Goal: Transaction & Acquisition: Purchase product/service

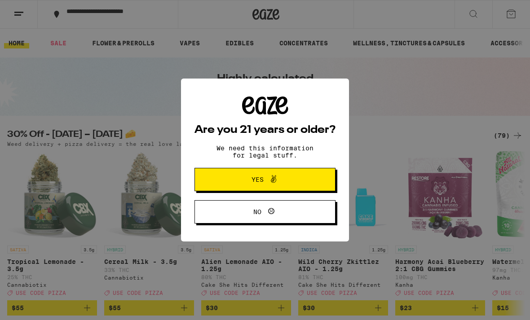
click at [296, 172] on button "Yes" at bounding box center [265, 179] width 141 height 23
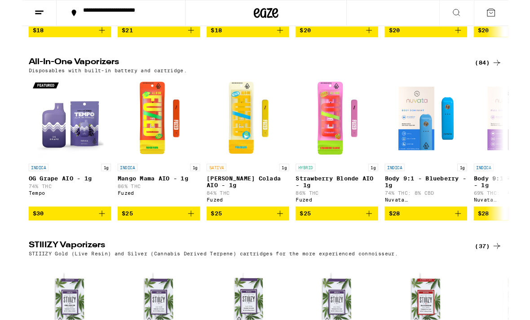
scroll to position [942, 0]
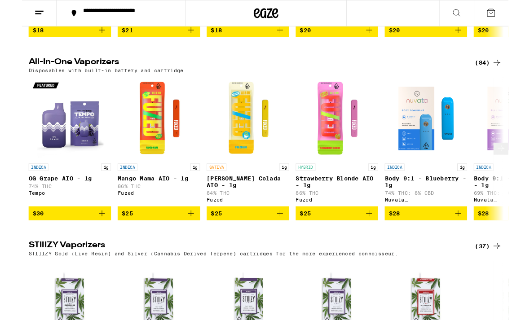
click at [517, 167] on icon at bounding box center [522, 161] width 11 height 11
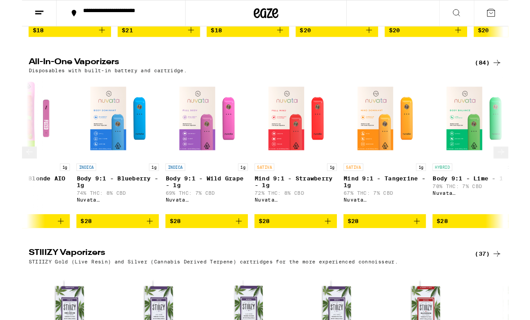
scroll to position [0, 418]
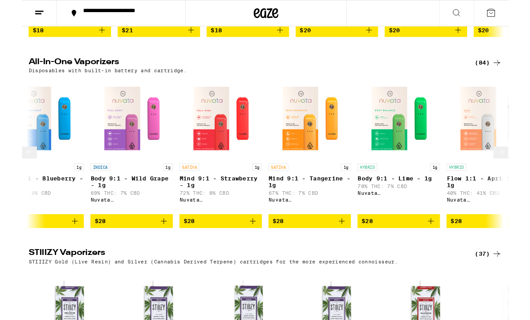
click at [13, 173] on button at bounding box center [8, 166] width 16 height 13
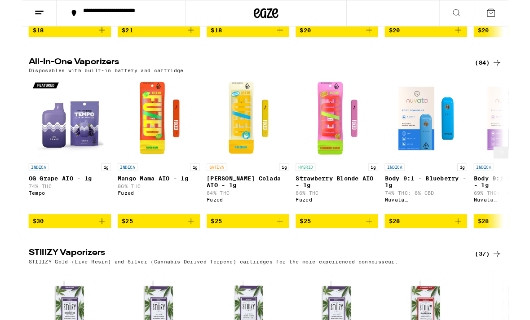
scroll to position [0, 0]
click at [519, 171] on icon at bounding box center [522, 165] width 11 height 11
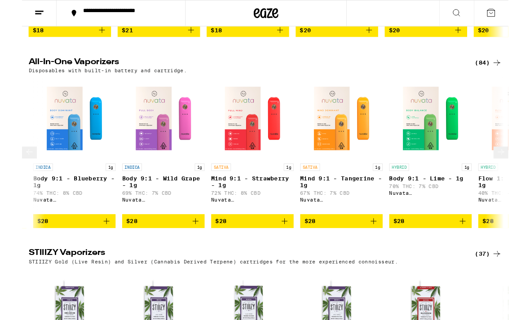
scroll to position [0, 418]
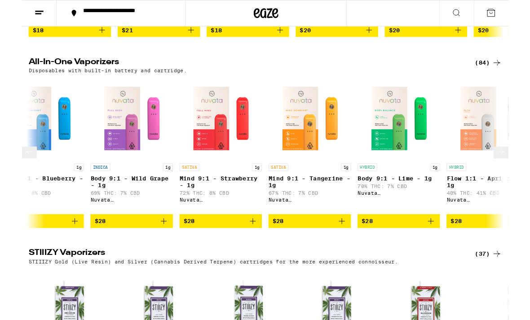
click at [13, 171] on icon at bounding box center [8, 165] width 11 height 11
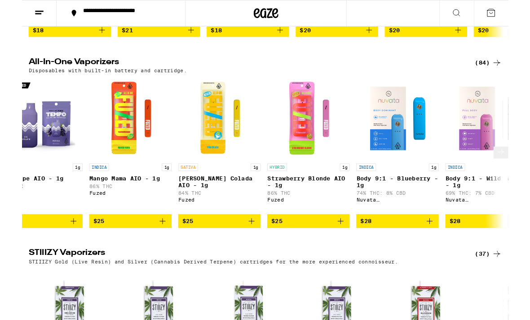
scroll to position [0, 0]
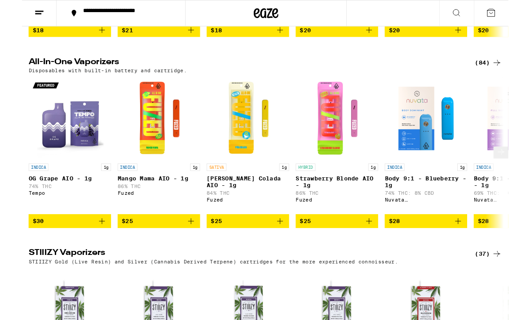
click at [151, 206] on p "86% THC" at bounding box center [149, 203] width 90 height 6
click at [247, 229] on div "SATIVA 1g [PERSON_NAME] Colada AIO - 1g 84% THC Fuzed" at bounding box center [246, 203] width 90 height 50
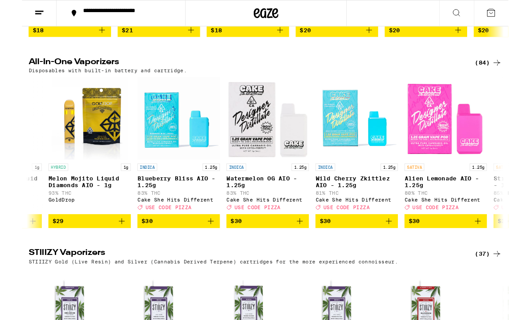
scroll to position [0, 1536]
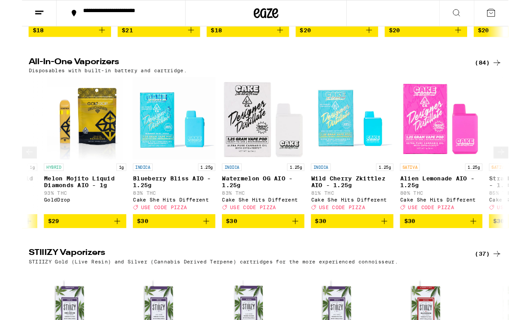
click at [381, 213] on p "81% THC" at bounding box center [360, 210] width 90 height 6
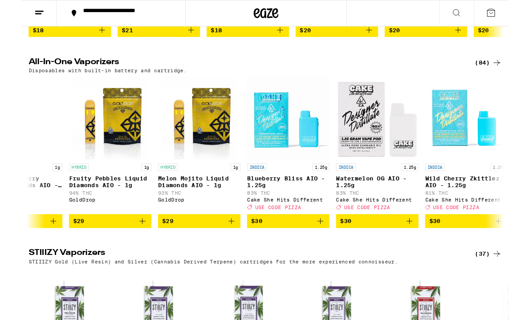
scroll to position [0, 1413]
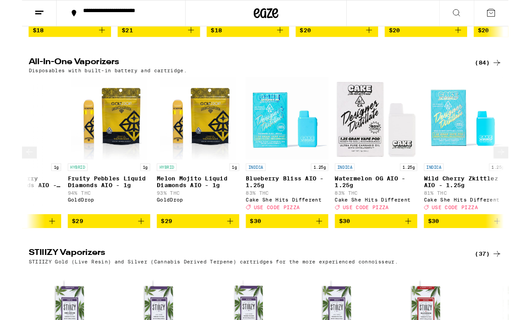
click at [311, 213] on p "83% THC" at bounding box center [289, 210] width 90 height 6
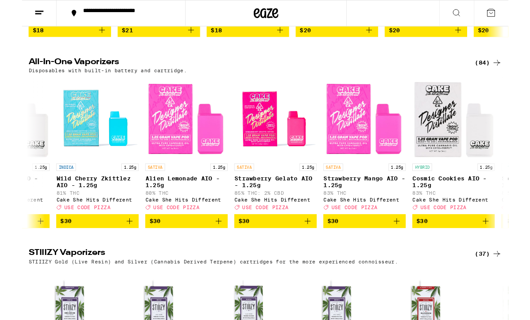
scroll to position [0, 1814]
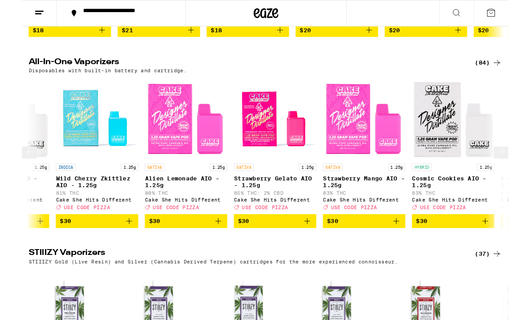
click at [466, 205] on p "Cosmic Cookies AIO - 1.25g" at bounding box center [470, 198] width 90 height 14
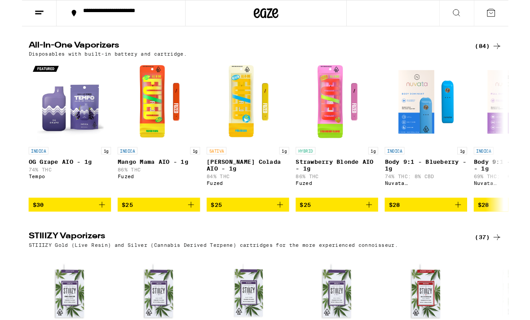
click at [181, 229] on icon "Add to bag" at bounding box center [184, 223] width 11 height 11
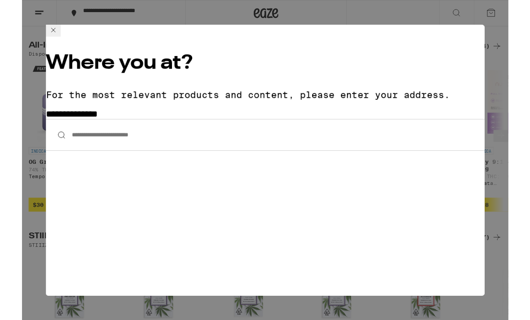
click at [96, 130] on input "**********" at bounding box center [265, 147] width 478 height 35
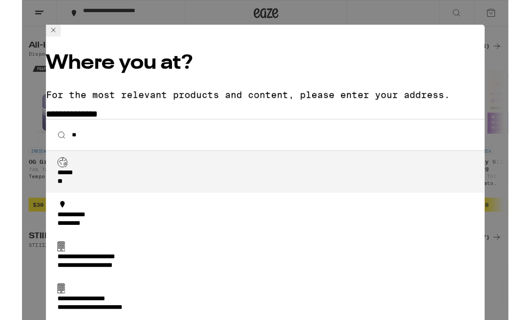
type input "*"
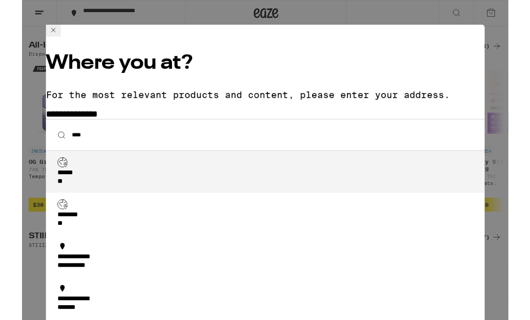
click at [77, 184] on div "****** **" at bounding box center [268, 193] width 458 height 19
type input "**********"
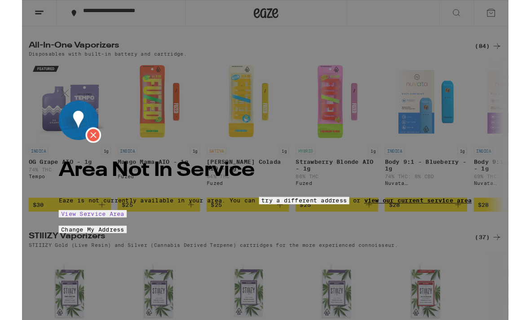
click at [373, 215] on link "view our current service area" at bounding box center [431, 218] width 117 height 7
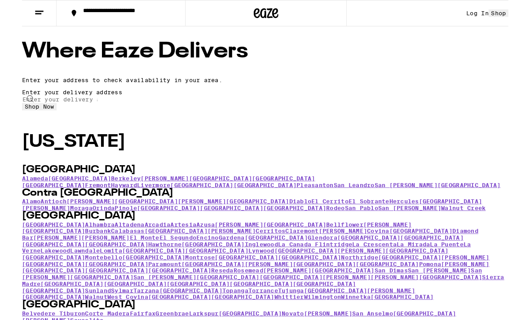
click at [83, 112] on input "text" at bounding box center [41, 108] width 83 height 8
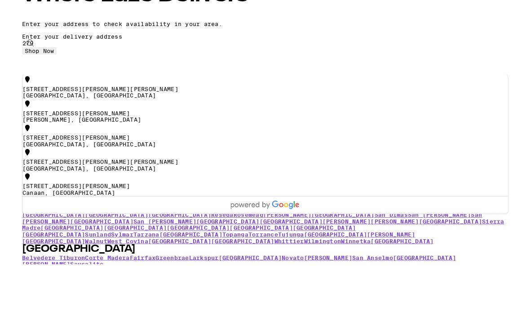
click at [271, 181] on div "[STREET_ADDRESS][PERSON_NAME]" at bounding box center [264, 184] width 529 height 7
type input "[STREET_ADDRESS][PERSON_NAME]"
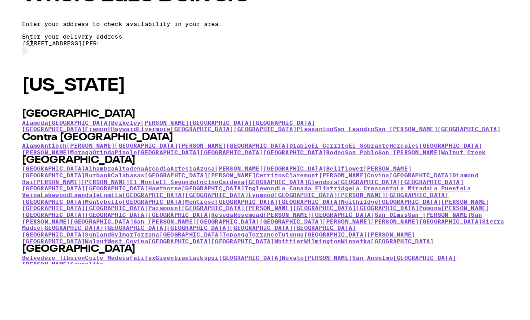
scroll to position [61, 0]
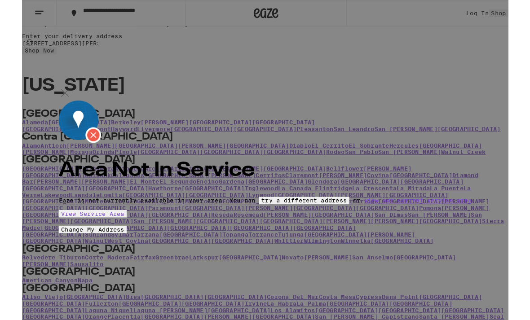
click at [53, 95] on img at bounding box center [46, 101] width 13 height 13
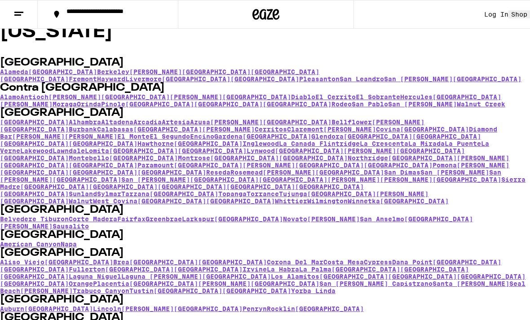
scroll to position [0, 0]
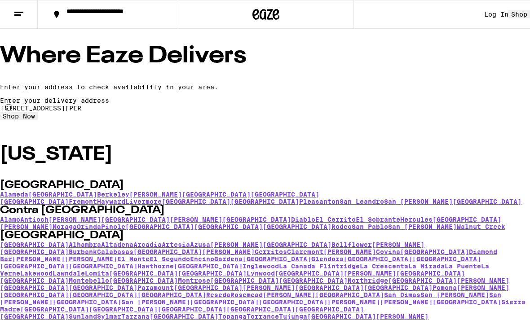
click at [20, 7] on button at bounding box center [19, 14] width 38 height 28
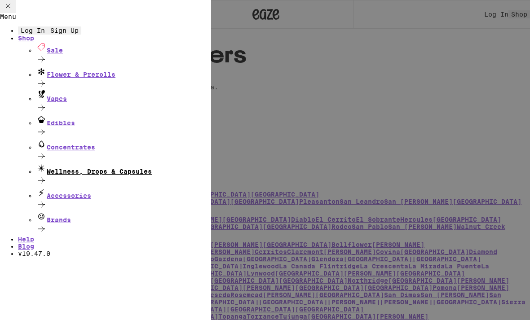
click at [90, 175] on div "Wellness, Drops & Capsules" at bounding box center [123, 169] width 175 height 12
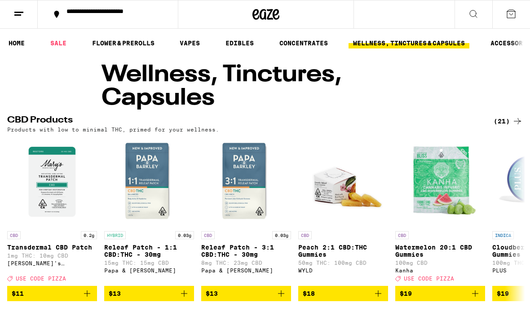
click at [17, 15] on line at bounding box center [17, 15] width 7 height 0
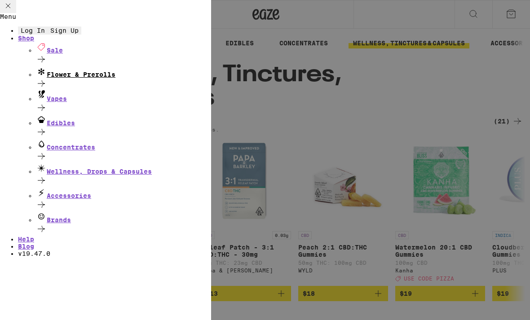
click at [47, 89] on icon at bounding box center [41, 83] width 11 height 11
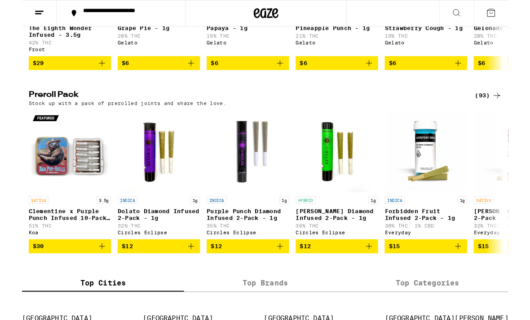
click at [187, 274] on icon "Add to bag" at bounding box center [184, 268] width 11 height 11
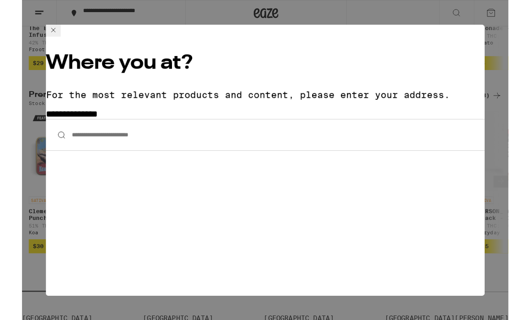
click at [291, 130] on input "**********" at bounding box center [265, 147] width 478 height 35
click at [40, 38] on icon at bounding box center [34, 32] width 11 height 11
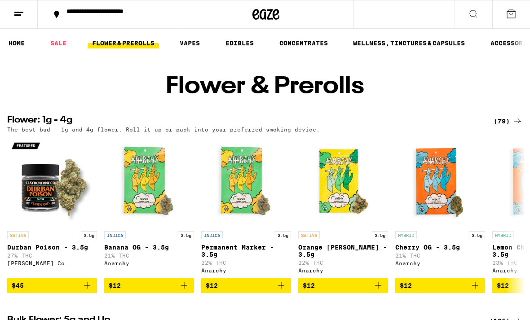
click at [76, 8] on div "**********" at bounding box center [113, 14] width 102 height 13
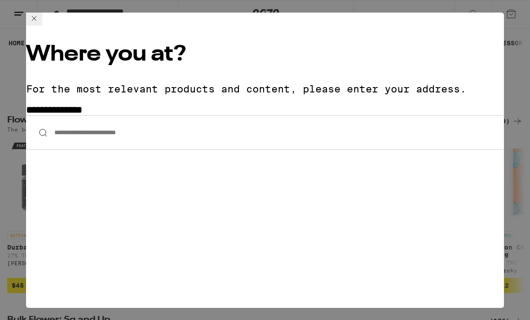
click at [75, 115] on input "**********" at bounding box center [265, 132] width 478 height 35
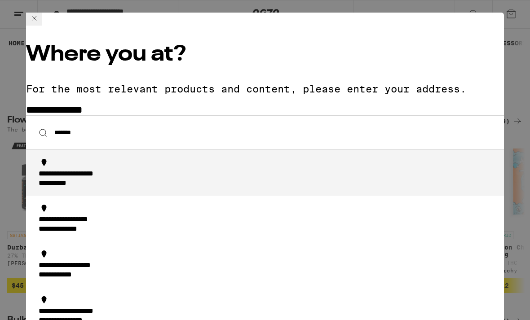
click at [92, 170] on div "**********" at bounding box center [85, 174] width 93 height 9
type input "**********"
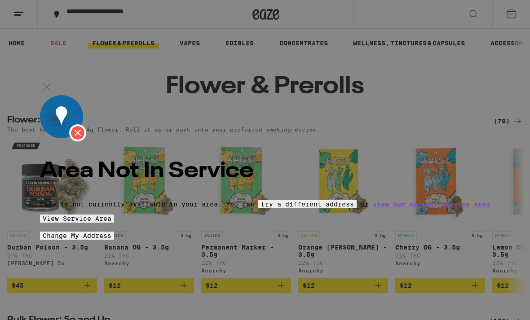
click at [111, 222] on span "View Service Area" at bounding box center [77, 218] width 69 height 7
